Goal: Task Accomplishment & Management: Use online tool/utility

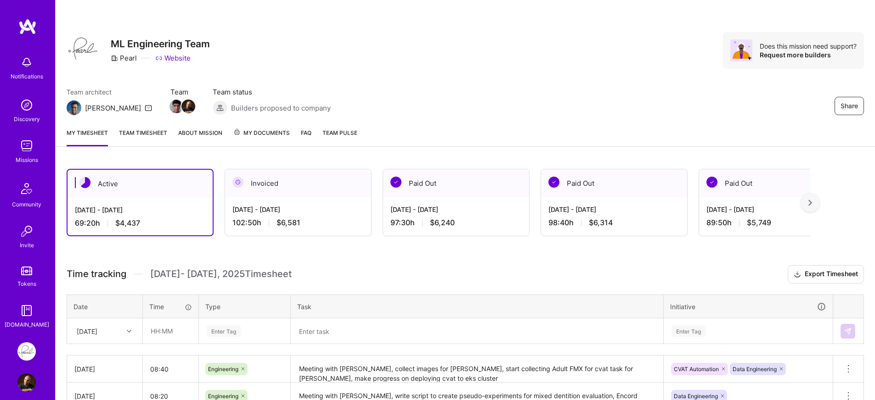
scroll to position [11, 0]
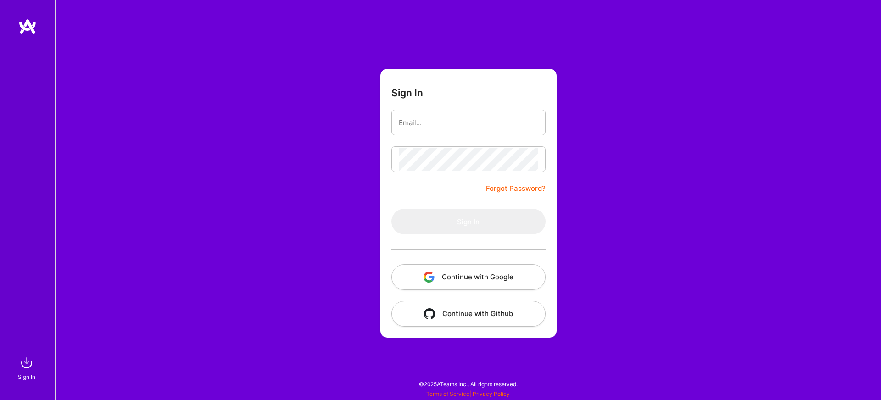
click at [435, 286] on button "Continue with Google" at bounding box center [469, 277] width 154 height 26
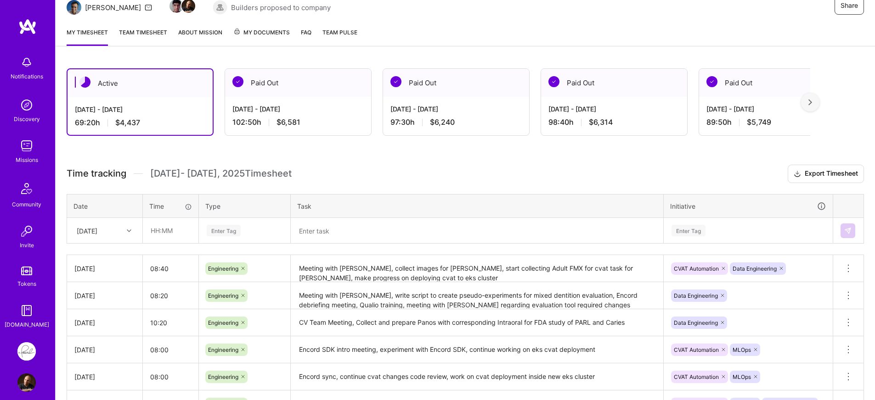
scroll to position [171, 0]
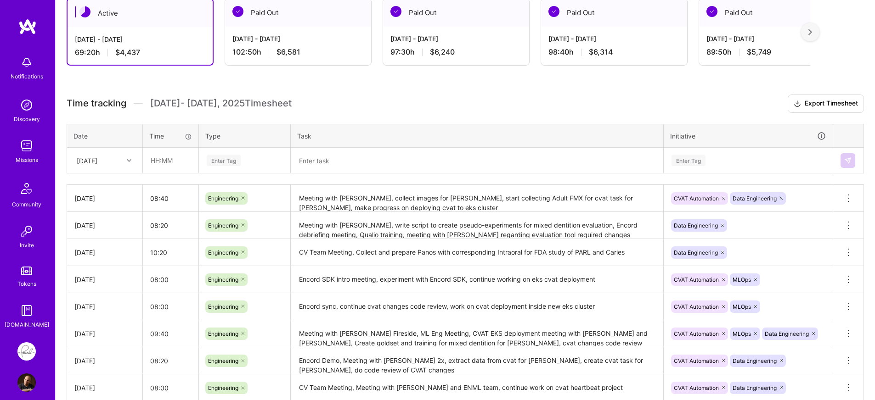
click at [120, 166] on div "[DATE]" at bounding box center [97, 160] width 51 height 15
click at [104, 306] on div "[DATE]" at bounding box center [104, 303] width 74 height 17
click at [189, 167] on input "text" at bounding box center [170, 160] width 55 height 24
click at [158, 163] on input "08:20" at bounding box center [170, 160] width 55 height 24
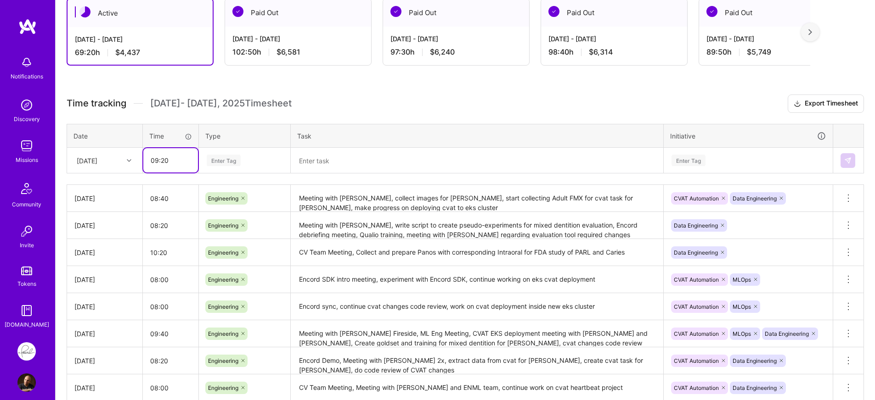
type input "09:20"
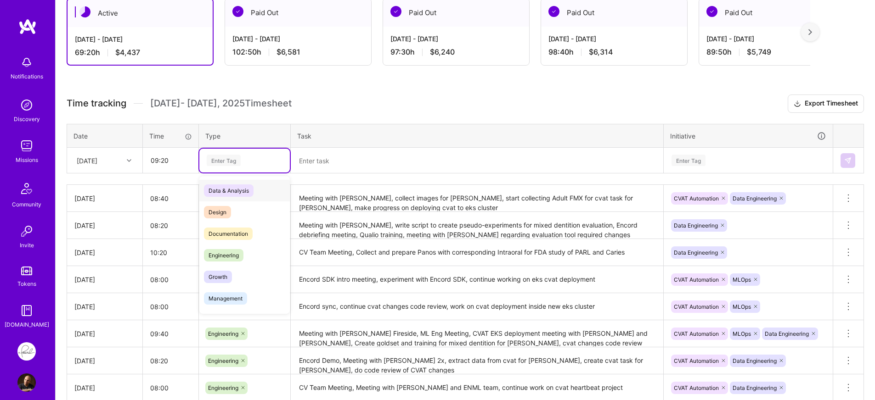
click at [228, 161] on div "Enter Tag" at bounding box center [224, 160] width 34 height 14
click at [218, 255] on span "Engineering" at bounding box center [223, 255] width 39 height 12
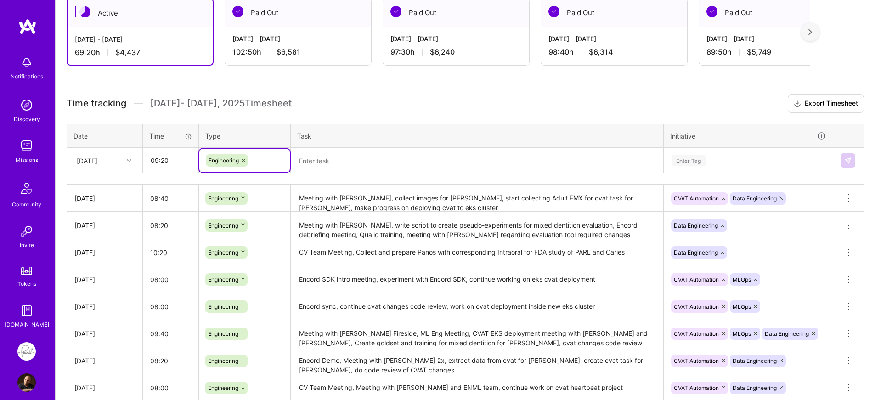
click at [336, 169] on textarea at bounding box center [477, 161] width 371 height 24
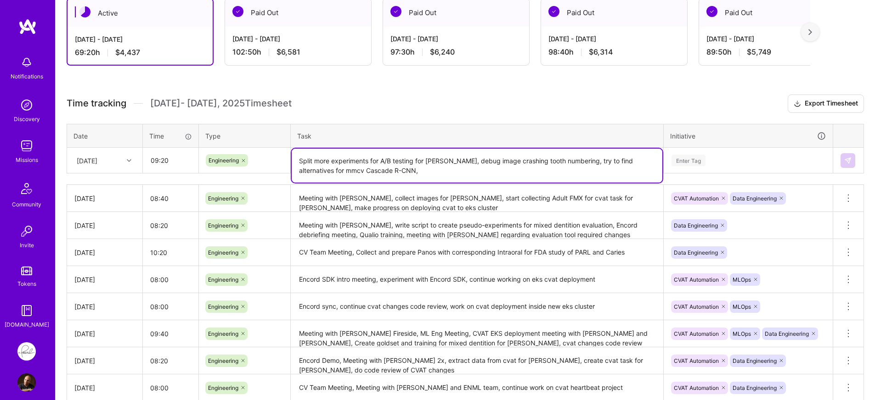
click at [566, 173] on textarea "Split more experiments for A/B testing for [PERSON_NAME], debug image crashing …" at bounding box center [477, 166] width 371 height 34
type textarea "Split more experiments for A/B testing for [PERSON_NAME], debug image crashing …"
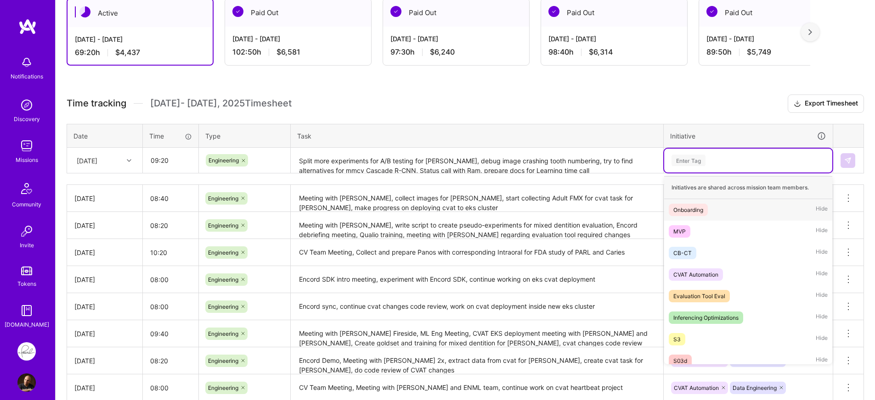
click at [792, 165] on div "Enter Tag" at bounding box center [747, 160] width 155 height 11
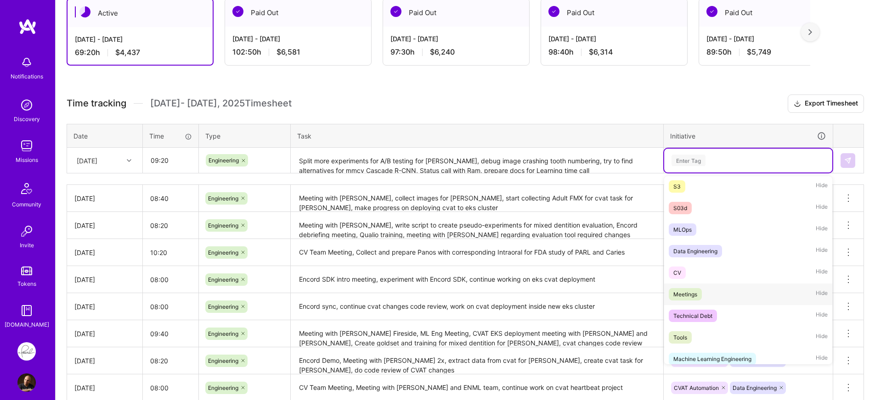
scroll to position [160, 0]
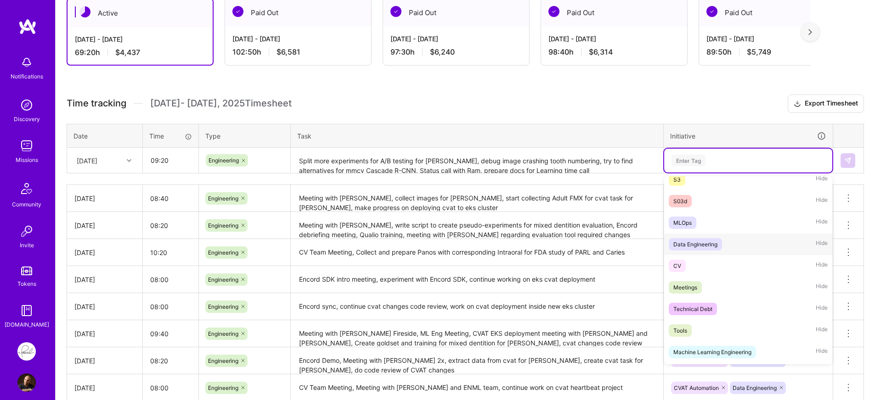
click at [720, 248] on span "Data Engineering" at bounding box center [694, 244] width 53 height 12
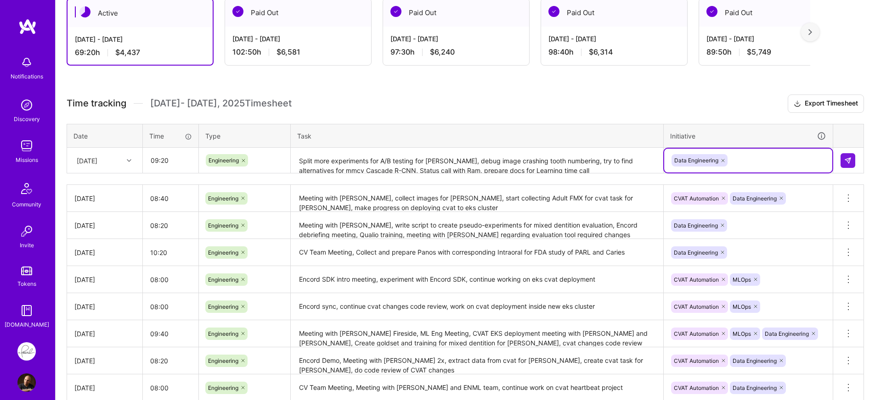
click at [779, 166] on div "Data Engineering" at bounding box center [747, 160] width 155 height 14
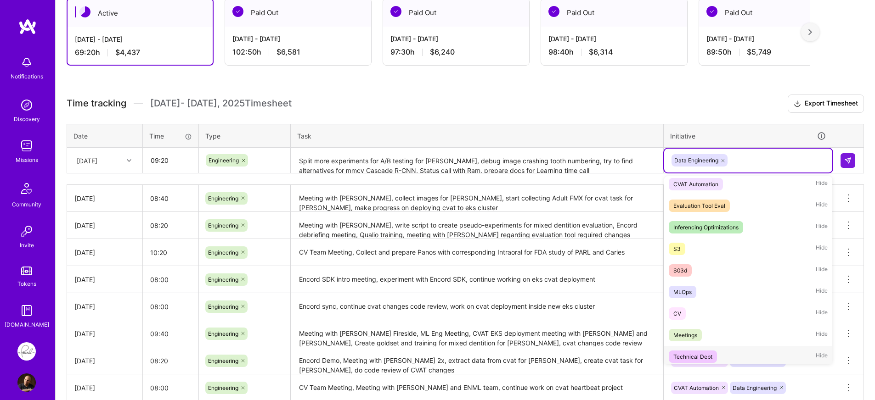
scroll to position [85, 0]
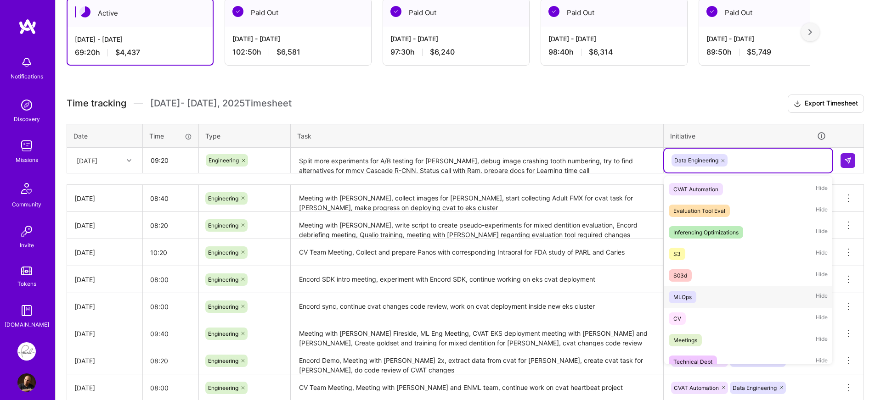
click at [699, 295] on div "MLOps Hide" at bounding box center [748, 297] width 168 height 22
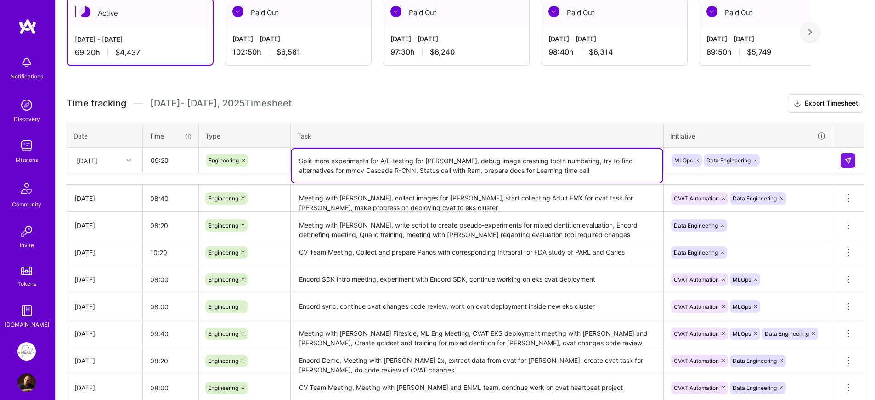
click at [643, 169] on textarea "Split more experiments for A/B testing for [PERSON_NAME], debug image crashing …" at bounding box center [477, 166] width 371 height 34
click at [849, 163] on img at bounding box center [847, 160] width 7 height 7
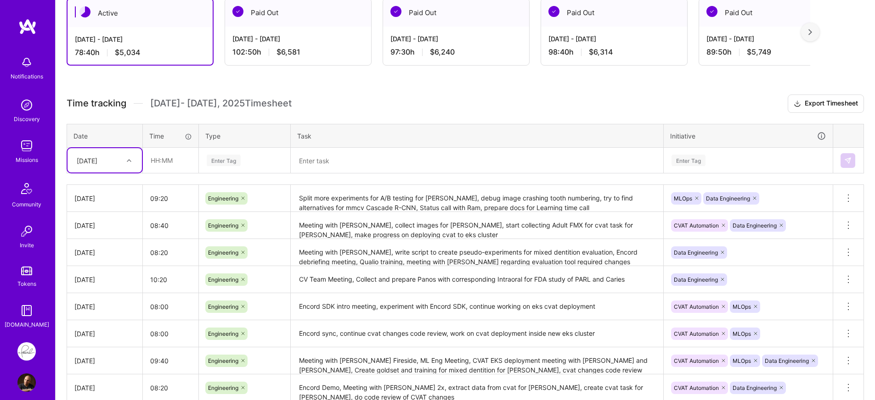
click at [353, 181] on div "Time tracking [DATE] - [DATE] Timesheet Export Timesheet Date Time Type Task In…" at bounding box center [465, 274] width 797 height 359
click at [794, 107] on icon at bounding box center [796, 104] width 7 height 10
click at [451, 99] on h3 "Time tracking [DATE] - [DATE] Timesheet Export Timesheet" at bounding box center [465, 104] width 797 height 18
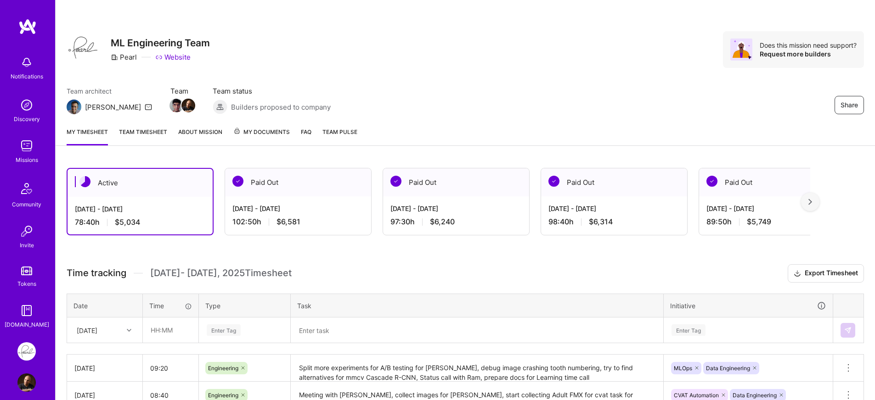
scroll to position [0, 0]
click at [472, 270] on h3 "Time tracking [DATE] - [DATE] Timesheet Export Timesheet" at bounding box center [465, 274] width 797 height 18
click at [527, 280] on h3 "Time tracking [DATE] - [DATE] Timesheet Export Timesheet" at bounding box center [465, 274] width 797 height 18
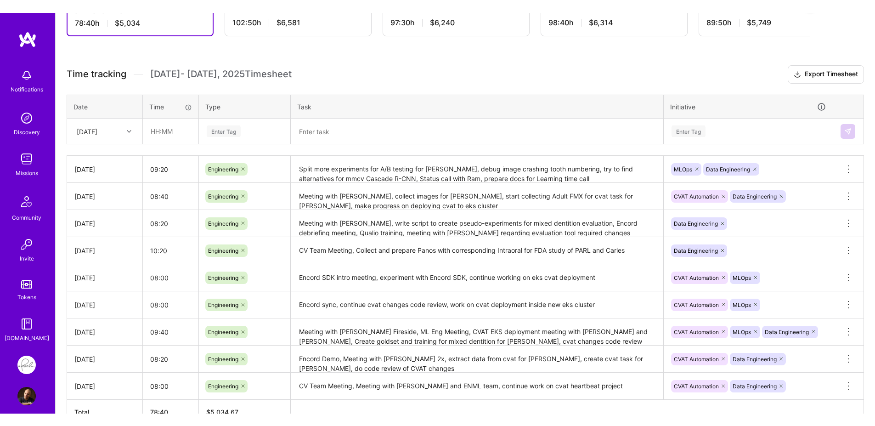
scroll to position [208, 0]
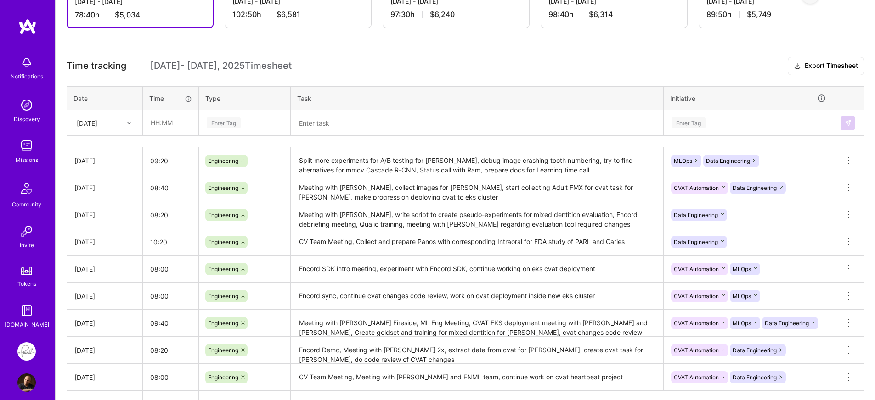
click at [627, 54] on div "Active [DATE] - [DATE] 78:40 h $5,034 Paid Out [DATE] - [DATE] 102:50 h $6,581 …" at bounding box center [465, 204] width 819 height 511
